Goal: Transaction & Acquisition: Purchase product/service

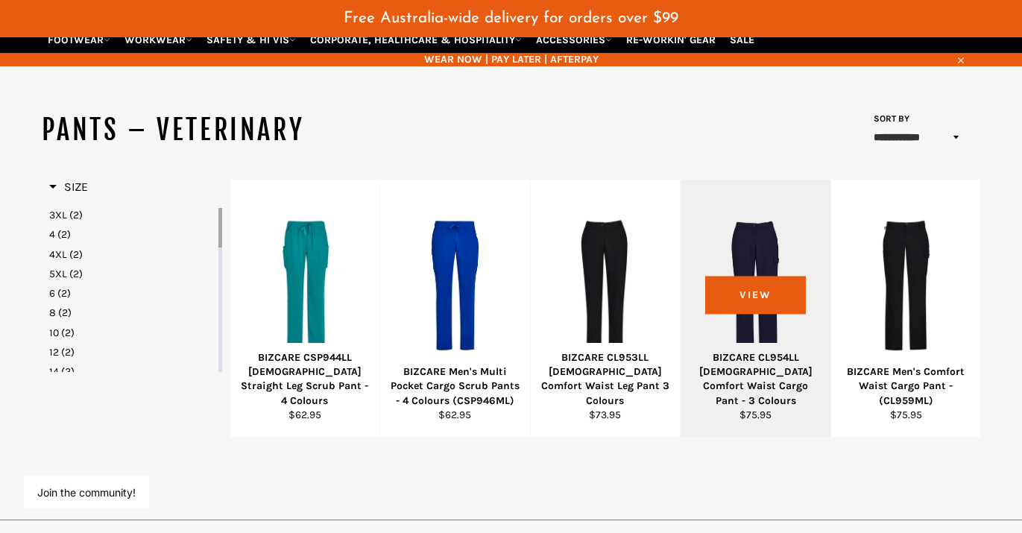
scroll to position [145, 0]
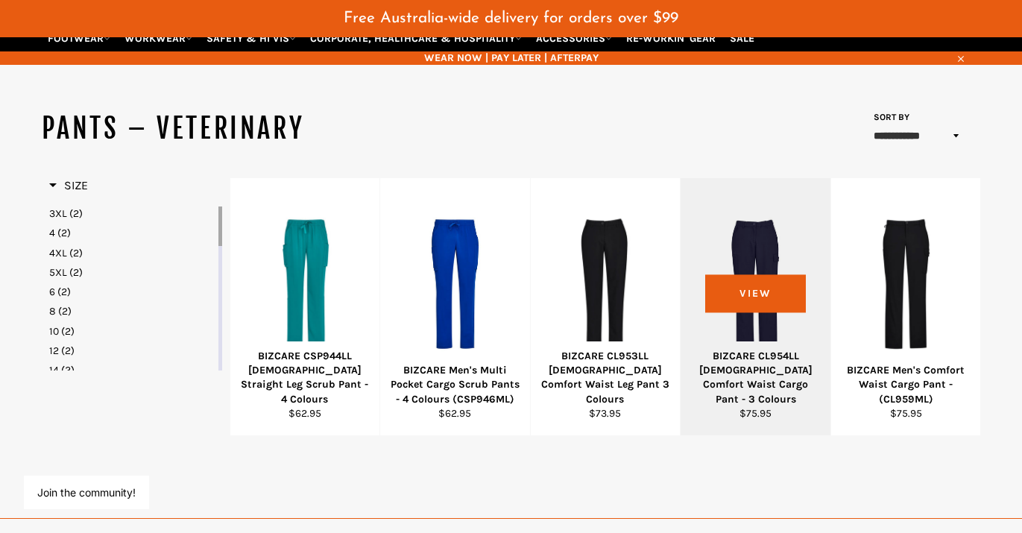
click at [720, 285] on div at bounding box center [755, 284] width 113 height 175
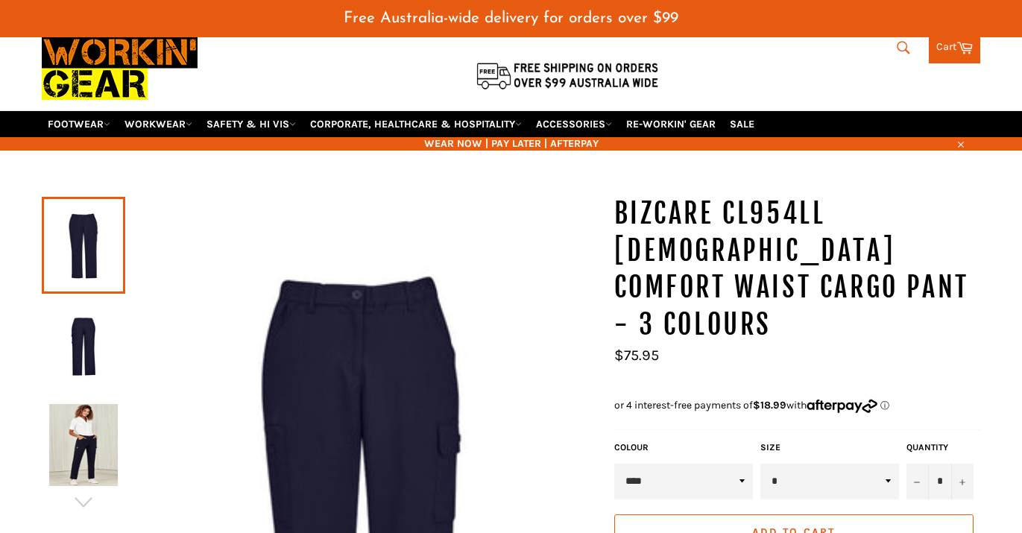
scroll to position [61, 0]
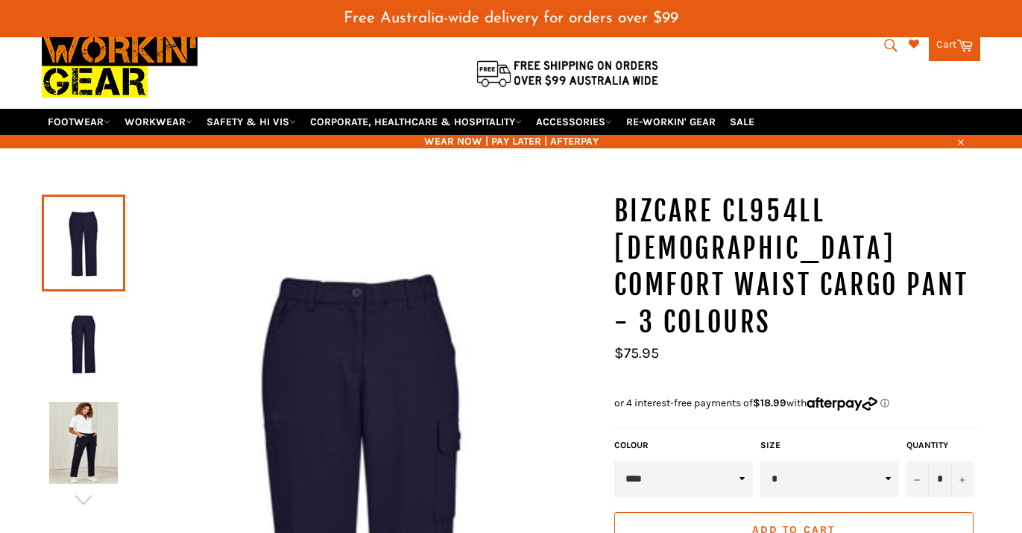
click at [64, 426] on img at bounding box center [83, 443] width 69 height 82
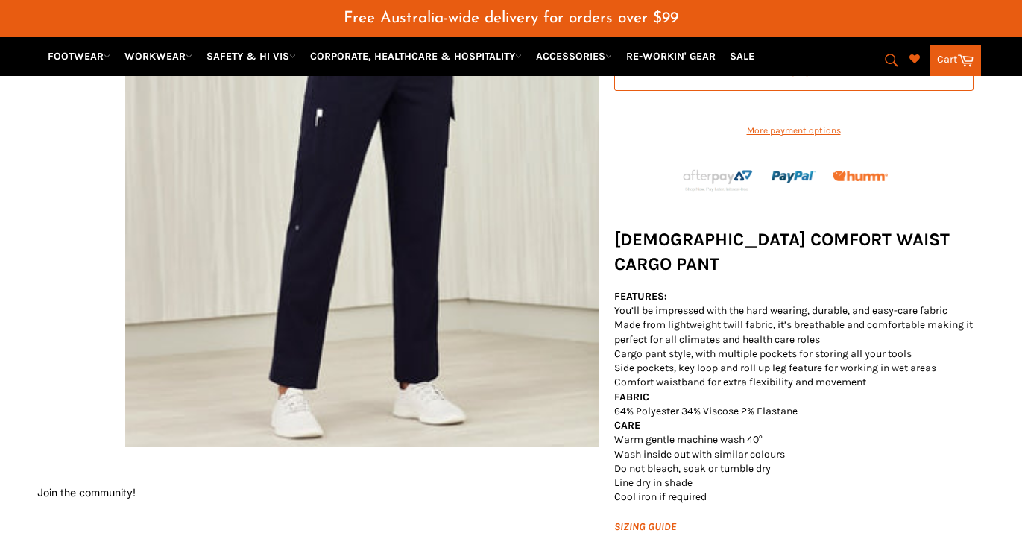
scroll to position [519, 0]
